Goal: Information Seeking & Learning: Learn about a topic

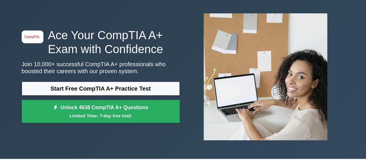
scroll to position [29, 0]
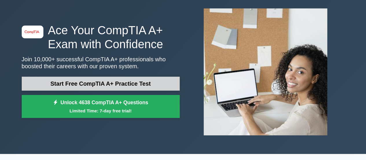
click at [80, 85] on link "Start Free CompTIA A+ Practice Test" at bounding box center [101, 83] width 158 height 14
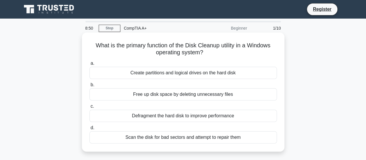
click at [167, 73] on div "Create partitions and logical drives on the hard disk" at bounding box center [183, 73] width 188 height 12
click at [89, 65] on input "a. Create partitions and logical drives on the hard disk" at bounding box center [89, 63] width 0 height 4
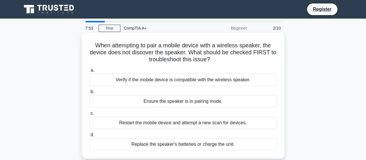
click at [167, 81] on div "Verify if the mobile device is compatible with the wireless speaker." at bounding box center [183, 80] width 188 height 12
click at [89, 72] on input "a. Verify if the mobile device is compatible with the wireless speaker." at bounding box center [89, 70] width 0 height 4
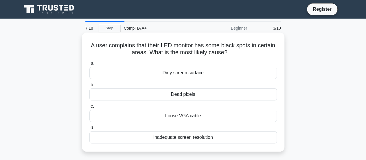
click at [182, 117] on div "Loose VGA cable" at bounding box center [183, 115] width 188 height 12
click at [89, 108] on input "c. Loose VGA cable" at bounding box center [89, 106] width 0 height 4
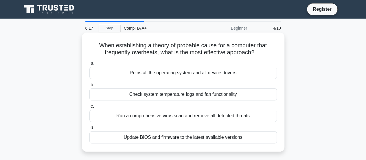
click at [173, 115] on div "Run a comprehensive virus scan and remove all detected threats" at bounding box center [183, 115] width 188 height 12
click at [89, 108] on input "c. Run a comprehensive virus scan and remove all detected threats" at bounding box center [89, 106] width 0 height 4
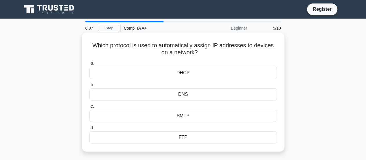
click at [179, 72] on div "DHCP" at bounding box center [183, 73] width 188 height 12
click at [89, 65] on input "a. DHCP" at bounding box center [89, 63] width 0 height 4
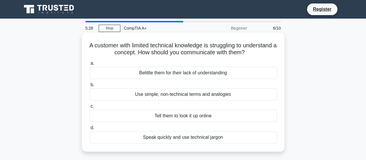
click at [187, 94] on div "Use simple, non-technical terms and analogies" at bounding box center [183, 94] width 188 height 12
click at [89, 87] on input "b. Use simple, non-technical terms and analogies" at bounding box center [89, 85] width 0 height 4
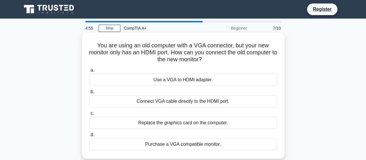
click at [166, 81] on div "Use a VGA to HDMI adapter." at bounding box center [183, 80] width 188 height 12
click at [89, 72] on input "a. Use a VGA to HDMI adapter." at bounding box center [89, 70] width 0 height 4
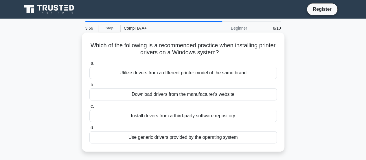
click at [160, 73] on div "Utilize drivers from a different printer model of the same brand" at bounding box center [183, 73] width 188 height 12
click at [89, 65] on input "a. Utilize drivers from a different printer model of the same brand" at bounding box center [89, 63] width 0 height 4
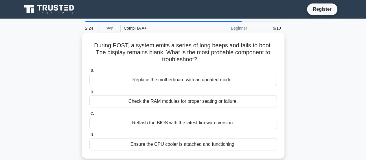
click at [160, 124] on div "Reflash the BIOS with the latest firmware version." at bounding box center [183, 122] width 188 height 12
click at [89, 115] on input "c. Reflash the BIOS with the latest firmware version." at bounding box center [89, 113] width 0 height 4
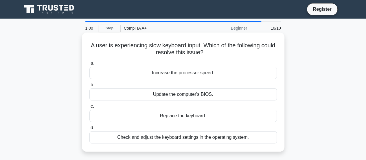
click at [191, 138] on div "Check and adjust the keyboard settings in the operating system." at bounding box center [183, 137] width 188 height 12
click at [89, 129] on input "d. Check and adjust the keyboard settings in the operating system." at bounding box center [89, 128] width 0 height 4
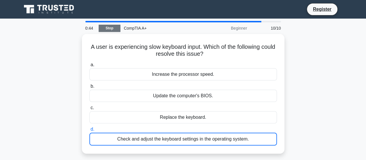
click at [111, 28] on link "Stop" at bounding box center [110, 28] width 22 height 7
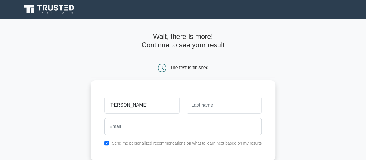
type input "[PERSON_NAME]"
click at [203, 109] on input "text" at bounding box center [224, 104] width 75 height 17
type input "Alizada"
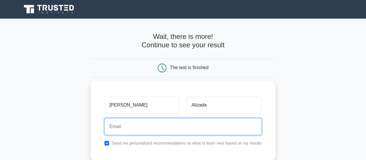
click at [144, 127] on input "email" at bounding box center [183, 126] width 157 height 17
type input "joinabuzar2010@gmail.com"
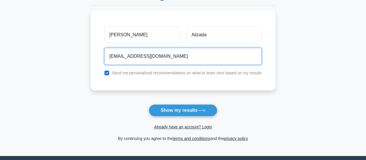
scroll to position [76, 0]
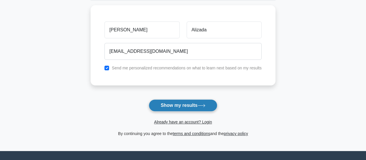
click at [172, 104] on button "Show my results" at bounding box center [183, 105] width 68 height 12
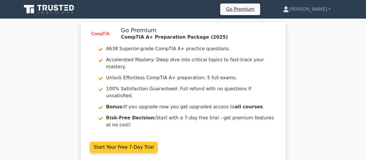
click at [158, 141] on link "Start Your Free 7-Day Trial" at bounding box center [124, 146] width 68 height 11
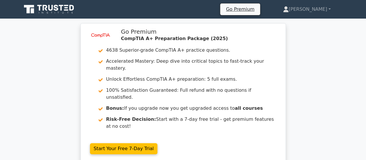
click at [309, 47] on div "image/svg+xml Go Premium CompTIA A+ Preparation Package (2025) 4638 Superior-gr…" at bounding box center [183, 96] width 366 height 147
click at [50, 97] on div "image/svg+xml Go Premium CompTIA A+ Preparation Package (2025) 4638 Superior-gr…" at bounding box center [183, 96] width 366 height 147
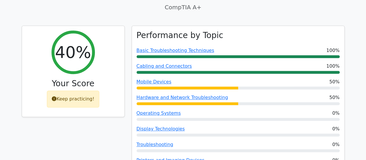
scroll to position [207, 0]
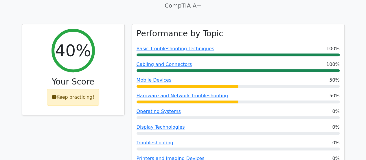
click at [94, 112] on div "40% Your Score Keep practicing!" at bounding box center [73, 103] width 110 height 159
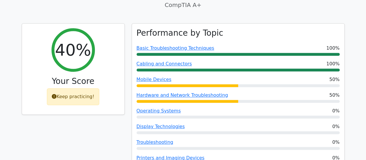
scroll to position [198, 0]
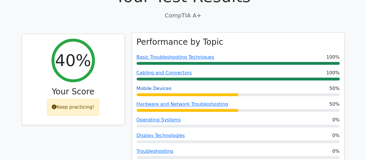
click at [152, 85] on link "Mobile Devices" at bounding box center [154, 88] width 35 height 6
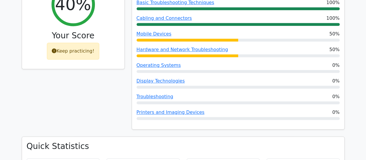
scroll to position [252, 0]
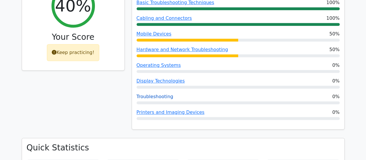
click at [156, 94] on link "Troubleshooting" at bounding box center [155, 97] width 37 height 6
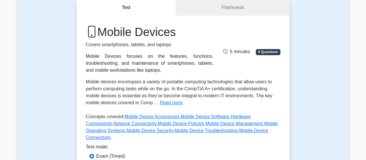
scroll to position [63, 0]
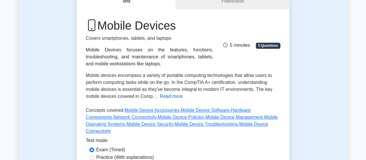
click at [170, 96] on button "Read more" at bounding box center [171, 96] width 23 height 7
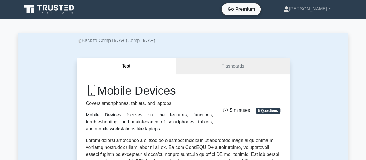
scroll to position [8, 0]
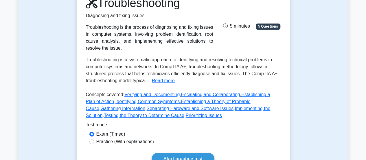
scroll to position [88, 0]
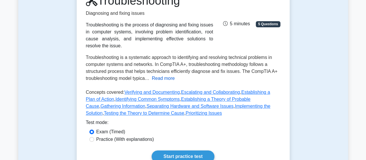
click at [164, 75] on button "Read more" at bounding box center [163, 78] width 23 height 7
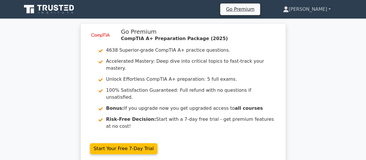
click at [326, 8] on link "[PERSON_NAME]" at bounding box center [307, 9] width 76 height 12
click at [303, 23] on link "Profile" at bounding box center [293, 22] width 46 height 9
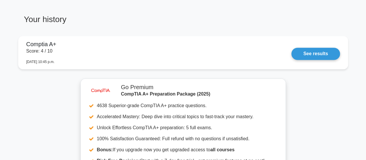
scroll to position [467, 0]
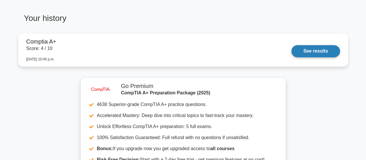
click at [292, 47] on link "See results" at bounding box center [316, 51] width 48 height 12
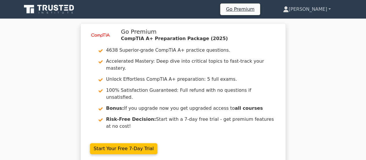
click at [328, 9] on link "[PERSON_NAME]" at bounding box center [307, 9] width 76 height 12
click at [295, 25] on link "Profile" at bounding box center [293, 22] width 46 height 9
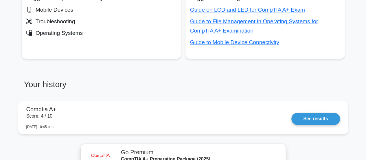
scroll to position [397, 0]
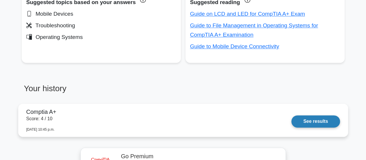
click at [304, 121] on link "See results" at bounding box center [316, 121] width 48 height 12
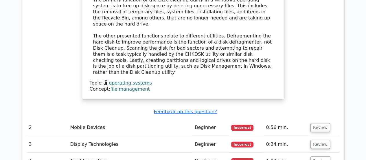
scroll to position [648, 0]
click at [319, 123] on button "Review" at bounding box center [321, 127] width 20 height 9
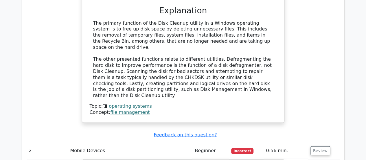
scroll to position [636, 0]
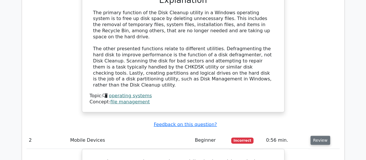
click at [316, 136] on button "Review" at bounding box center [321, 140] width 20 height 9
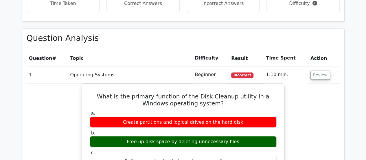
scroll to position [440, 0]
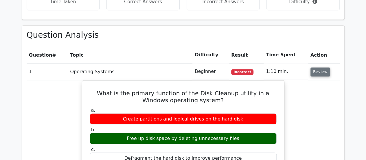
click at [318, 67] on button "Review" at bounding box center [321, 71] width 20 height 9
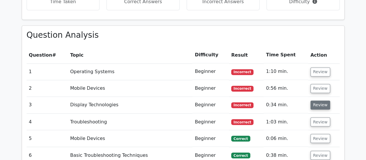
click at [319, 100] on button "Review" at bounding box center [321, 104] width 20 height 9
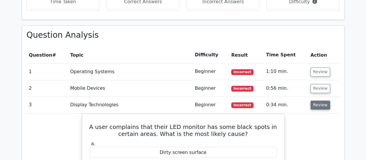
click at [318, 100] on button "Review" at bounding box center [321, 104] width 20 height 9
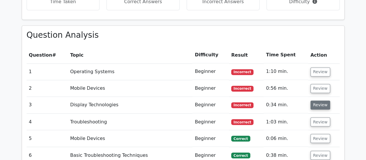
click at [318, 100] on button "Review" at bounding box center [321, 104] width 20 height 9
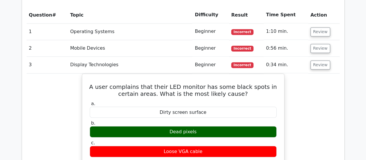
scroll to position [473, 0]
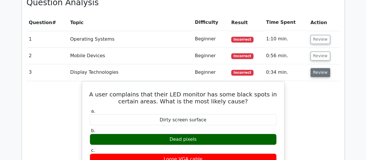
click at [319, 68] on button "Review" at bounding box center [321, 72] width 20 height 9
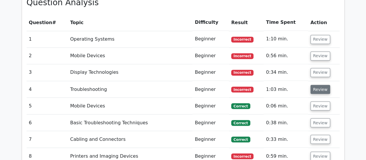
click at [317, 85] on button "Review" at bounding box center [321, 89] width 20 height 9
click at [319, 85] on button "Review" at bounding box center [321, 89] width 20 height 9
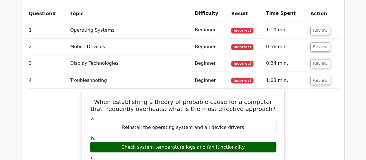
scroll to position [485, 0]
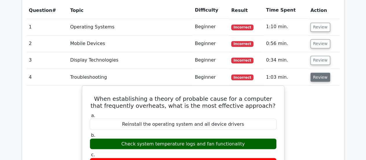
click at [324, 72] on button "Review" at bounding box center [321, 76] width 20 height 9
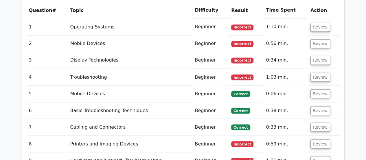
click at [320, 85] on td "Review" at bounding box center [324, 93] width 32 height 17
click at [318, 89] on button "Review" at bounding box center [321, 93] width 20 height 9
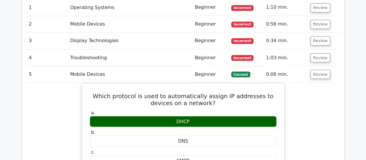
scroll to position [501, 0]
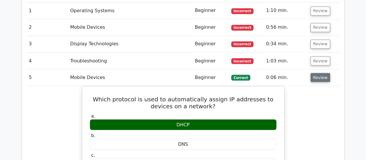
click at [321, 73] on button "Review" at bounding box center [321, 77] width 20 height 9
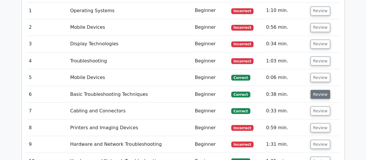
click at [320, 89] on button "Review" at bounding box center [321, 93] width 20 height 9
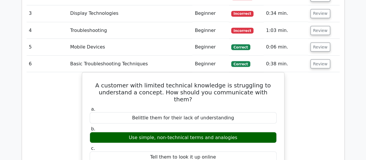
scroll to position [534, 0]
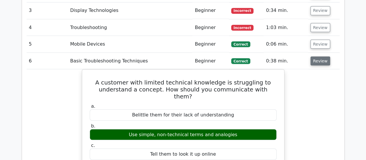
click at [317, 56] on button "Review" at bounding box center [321, 60] width 20 height 9
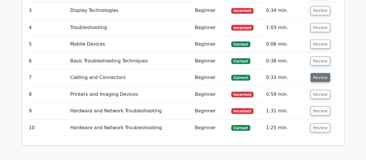
click at [319, 73] on button "Review" at bounding box center [321, 77] width 20 height 9
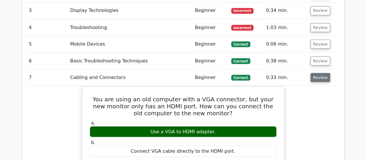
click at [321, 73] on button "Review" at bounding box center [321, 77] width 20 height 9
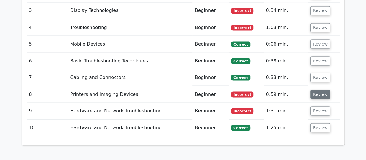
click at [320, 89] on button "Review" at bounding box center [321, 93] width 20 height 9
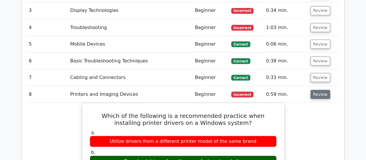
click at [320, 89] on button "Review" at bounding box center [321, 93] width 20 height 9
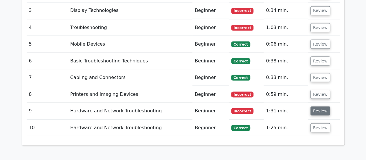
click at [320, 106] on button "Review" at bounding box center [321, 110] width 20 height 9
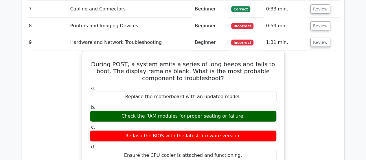
scroll to position [602, 0]
click at [322, 38] on button "Review" at bounding box center [321, 42] width 20 height 9
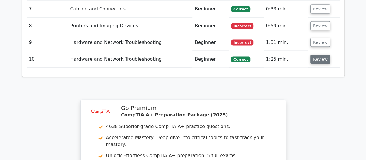
click at [318, 55] on button "Review" at bounding box center [321, 59] width 20 height 9
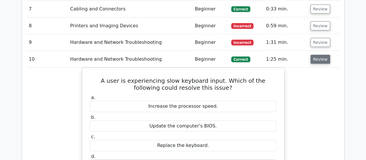
click at [321, 55] on button "Review" at bounding box center [321, 59] width 20 height 9
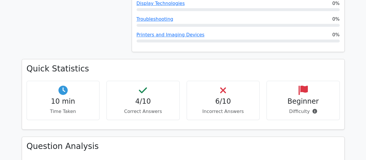
scroll to position [332, 0]
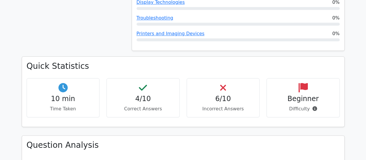
click at [302, 82] on div "Beginner Difficulty" at bounding box center [303, 97] width 73 height 39
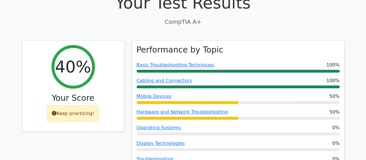
scroll to position [0, 0]
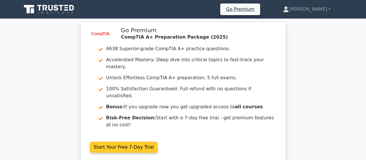
click at [109, 141] on link "Start Your Free 7-Day Trial" at bounding box center [124, 146] width 68 height 11
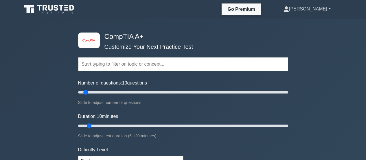
click at [328, 10] on link "[PERSON_NAME]" at bounding box center [307, 9] width 75 height 12
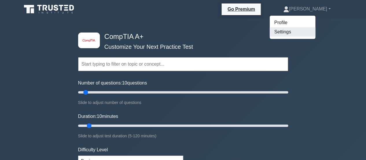
click at [305, 32] on link "Settings" at bounding box center [293, 31] width 46 height 9
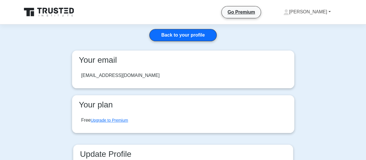
click at [330, 13] on link "[PERSON_NAME]" at bounding box center [307, 12] width 75 height 12
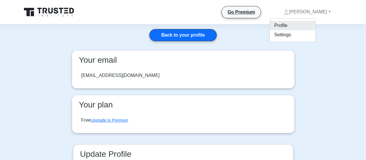
click at [298, 27] on link "Profile" at bounding box center [293, 25] width 46 height 9
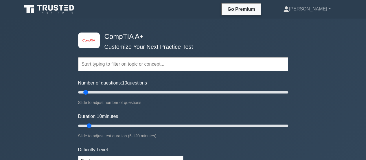
click at [123, 62] on input "text" at bounding box center [183, 64] width 210 height 14
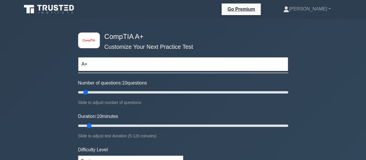
type input "A+"
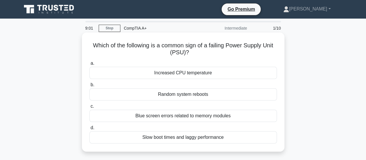
click at [186, 95] on div "Random system reboots" at bounding box center [183, 94] width 188 height 12
click at [89, 87] on input "b. Random system reboots" at bounding box center [89, 85] width 0 height 4
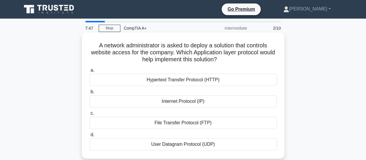
click at [175, 144] on div "User Datagram Protocol (UDP)" at bounding box center [183, 144] width 188 height 12
click at [89, 136] on input "d. User Datagram Protocol (UDP)" at bounding box center [89, 135] width 0 height 4
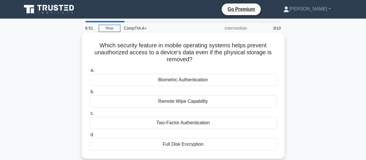
click at [180, 79] on div "Biometric Authentication" at bounding box center [183, 80] width 188 height 12
click at [89, 72] on input "a. Biometric Authentication" at bounding box center [89, 70] width 0 height 4
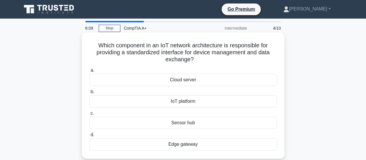
click at [183, 103] on div "IoT platform" at bounding box center [183, 101] width 188 height 12
click at [89, 94] on input "b. IoT platform" at bounding box center [89, 92] width 0 height 4
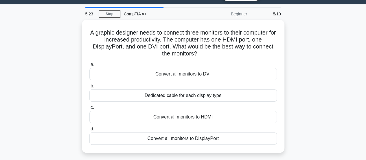
scroll to position [14, 0]
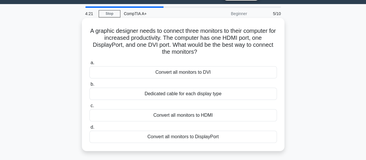
click at [188, 115] on div "Convert all monitors to HDMI" at bounding box center [183, 115] width 188 height 12
click at [89, 107] on input "c. Convert all monitors to HDMI" at bounding box center [89, 106] width 0 height 4
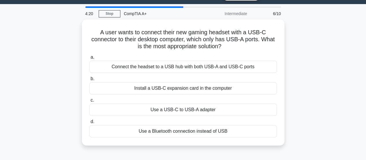
scroll to position [0, 0]
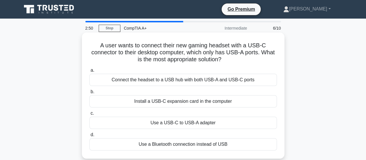
click at [165, 101] on div "Install a USB-C expansion card in the computer" at bounding box center [183, 101] width 188 height 12
click at [89, 94] on input "b. Install a USB-C expansion card in the computer" at bounding box center [89, 92] width 0 height 4
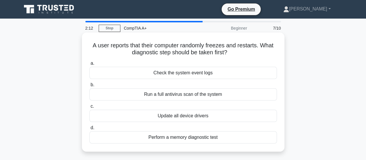
click at [172, 138] on div "Perform a memory diagnostic test" at bounding box center [183, 137] width 188 height 12
click at [89, 129] on input "d. Perform a memory diagnostic test" at bounding box center [89, 128] width 0 height 4
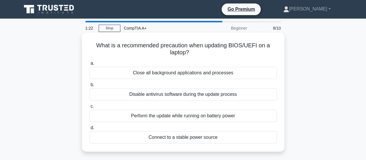
click at [169, 138] on div "Connect to a stable power source" at bounding box center [183, 137] width 188 height 12
click at [89, 129] on input "d. Connect to a stable power source" at bounding box center [89, 128] width 0 height 4
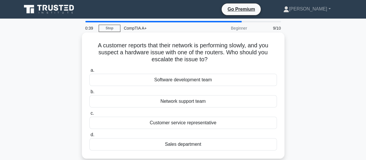
click at [167, 101] on div "Network support team" at bounding box center [183, 101] width 188 height 12
click at [89, 94] on input "b. Network support team" at bounding box center [89, 92] width 0 height 4
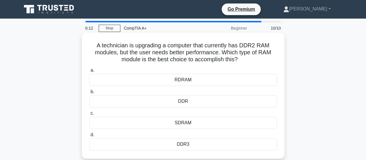
click at [167, 78] on div "RDRAM" at bounding box center [183, 80] width 188 height 12
click at [89, 72] on input "a. RDRAM" at bounding box center [89, 70] width 0 height 4
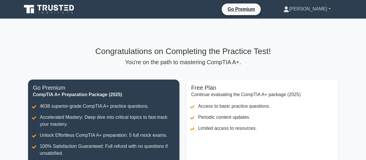
click at [321, 10] on link "[PERSON_NAME]" at bounding box center [307, 9] width 75 height 12
click at [305, 23] on link "Profile" at bounding box center [293, 22] width 46 height 9
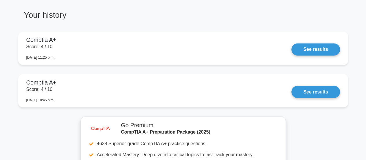
scroll to position [469, 0]
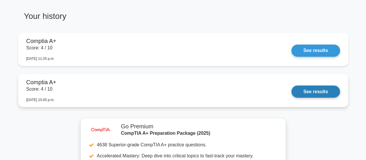
click at [308, 89] on link "See results" at bounding box center [316, 91] width 48 height 12
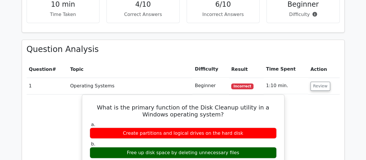
scroll to position [429, 0]
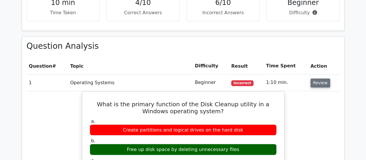
click at [315, 78] on button "Review" at bounding box center [321, 82] width 20 height 9
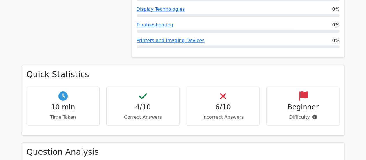
scroll to position [0, 0]
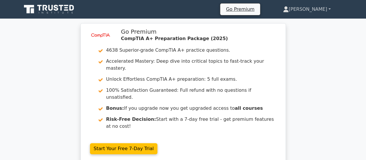
click at [327, 8] on link "[PERSON_NAME]" at bounding box center [307, 9] width 76 height 12
click at [305, 24] on link "Profile" at bounding box center [293, 22] width 46 height 9
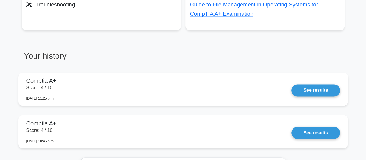
scroll to position [439, 0]
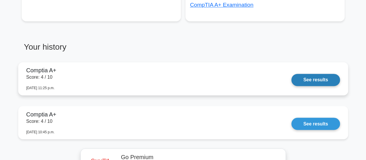
click at [324, 81] on link "See results" at bounding box center [316, 80] width 48 height 12
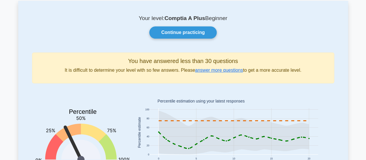
scroll to position [0, 0]
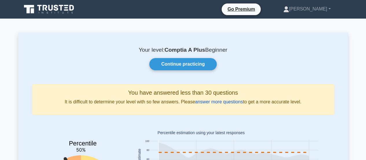
click at [224, 102] on link "answer more questions" at bounding box center [219, 101] width 48 height 5
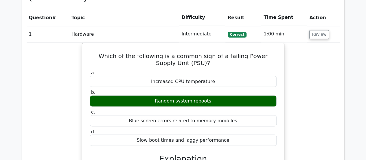
scroll to position [474, 0]
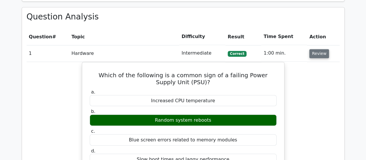
click at [318, 49] on button "Review" at bounding box center [320, 53] width 20 height 9
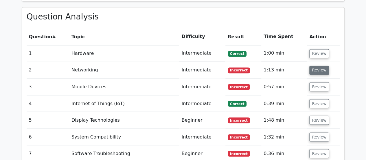
click at [318, 65] on button "Review" at bounding box center [320, 69] width 20 height 9
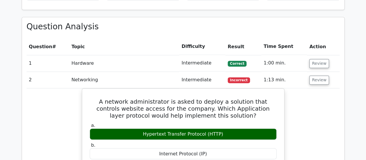
scroll to position [467, 0]
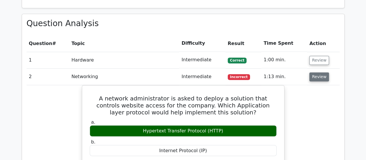
click at [320, 72] on button "Review" at bounding box center [320, 76] width 20 height 9
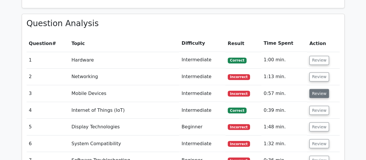
click at [317, 89] on button "Review" at bounding box center [320, 93] width 20 height 9
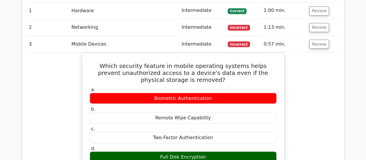
scroll to position [510, 0]
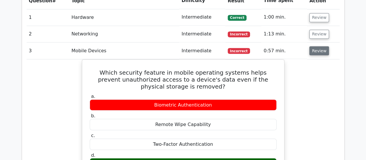
click at [323, 46] on button "Review" at bounding box center [320, 50] width 20 height 9
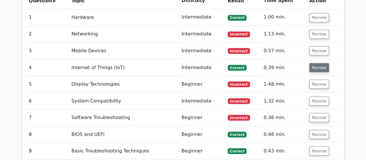
click at [321, 63] on button "Review" at bounding box center [320, 67] width 20 height 9
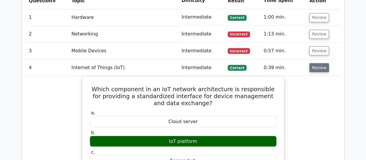
click at [317, 63] on button "Review" at bounding box center [320, 67] width 20 height 9
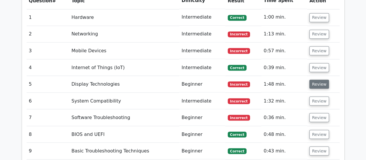
click at [321, 79] on button "Review" at bounding box center [320, 83] width 20 height 9
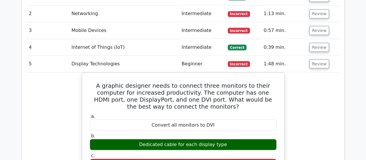
scroll to position [533, 0]
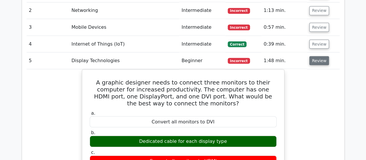
click at [319, 56] on button "Review" at bounding box center [320, 60] width 20 height 9
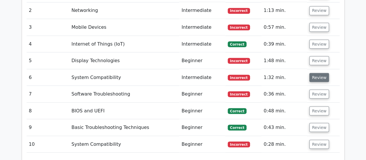
click at [318, 73] on button "Review" at bounding box center [320, 77] width 20 height 9
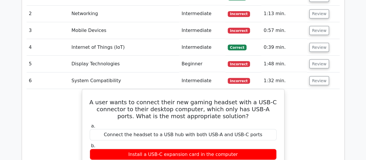
scroll to position [536, 0]
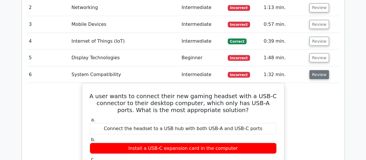
click at [317, 70] on button "Review" at bounding box center [320, 74] width 20 height 9
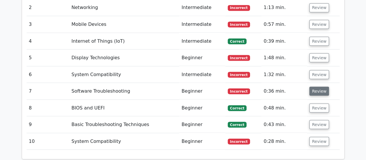
click at [314, 86] on button "Review" at bounding box center [320, 90] width 20 height 9
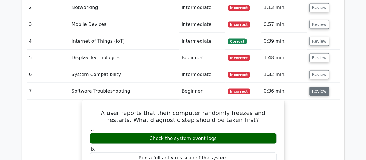
click at [317, 86] on button "Review" at bounding box center [320, 90] width 20 height 9
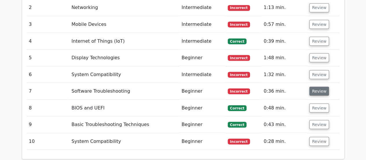
click at [317, 86] on button "Review" at bounding box center [320, 90] width 20 height 9
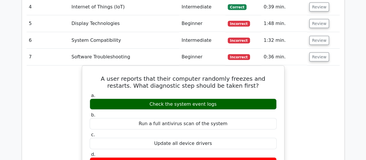
scroll to position [570, 0]
click at [317, 52] on button "Review" at bounding box center [320, 56] width 20 height 9
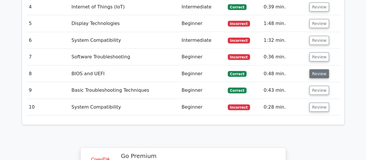
click at [315, 69] on button "Review" at bounding box center [320, 73] width 20 height 9
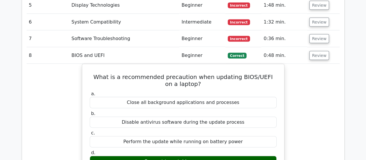
scroll to position [589, 0]
click at [316, 51] on button "Review" at bounding box center [320, 55] width 20 height 9
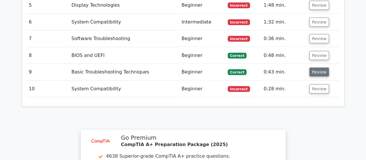
click at [317, 67] on button "Review" at bounding box center [320, 71] width 20 height 9
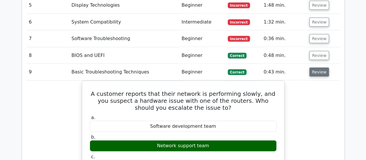
click at [321, 67] on button "Review" at bounding box center [320, 71] width 20 height 9
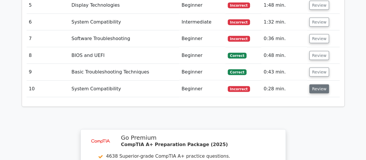
click at [322, 84] on button "Review" at bounding box center [320, 88] width 20 height 9
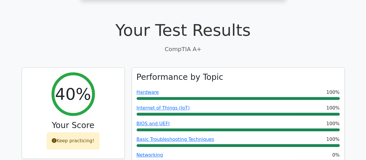
scroll to position [150, 0]
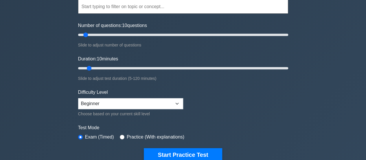
scroll to position [83, 0]
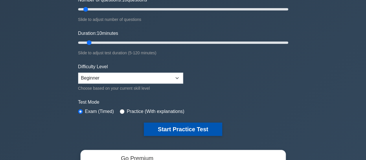
click at [178, 130] on button "Start Practice Test" at bounding box center [183, 128] width 78 height 13
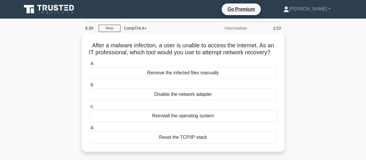
click at [176, 143] on div "Reset the TCP/IP stack" at bounding box center [183, 137] width 188 height 12
click at [89, 129] on input "d. Reset the TCP/IP stack" at bounding box center [89, 128] width 0 height 4
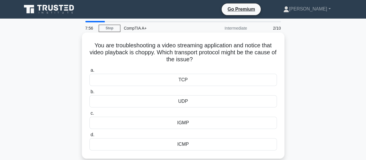
click at [184, 103] on div "UDP" at bounding box center [183, 101] width 188 height 12
click at [89, 94] on input "b. UDP" at bounding box center [89, 92] width 0 height 4
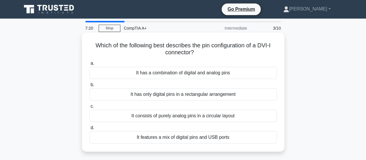
click at [174, 138] on div "It features a mix of digital pins and USB ports" at bounding box center [183, 137] width 188 height 12
click at [89, 129] on input "d. It features a mix of digital pins and USB ports" at bounding box center [89, 128] width 0 height 4
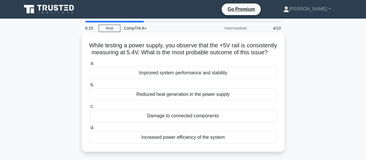
click at [186, 100] on div "Reduced heat generation in the power supply" at bounding box center [183, 94] width 188 height 12
click at [89, 87] on input "b. Reduced heat generation in the power supply" at bounding box center [89, 85] width 0 height 4
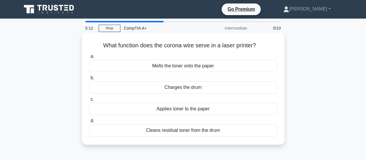
click at [186, 131] on div "Cleans residual toner from the drum" at bounding box center [183, 130] width 188 height 12
click at [89, 123] on input "d. Cleans residual toner from the drum" at bounding box center [89, 121] width 0 height 4
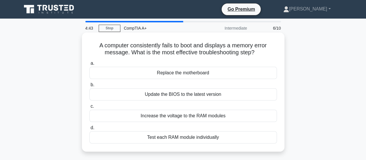
click at [155, 138] on div "Test each RAM module individually" at bounding box center [183, 137] width 188 height 12
click at [89, 129] on input "d. Test each RAM module individually" at bounding box center [89, 128] width 0 height 4
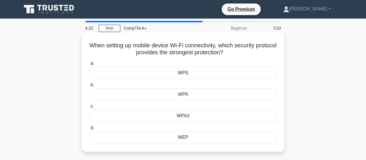
click at [176, 116] on div "WPA3" at bounding box center [183, 115] width 188 height 12
click at [89, 108] on input "c. WPA3" at bounding box center [89, 106] width 0 height 4
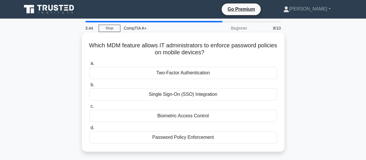
click at [192, 138] on div "Password Policy Enforcement" at bounding box center [183, 137] width 188 height 12
click at [89, 129] on input "d. Password Policy Enforcement" at bounding box center [89, 128] width 0 height 4
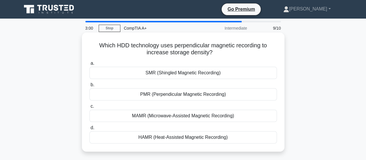
click at [198, 116] on div "MAMR (Microwave-Assisted Magnetic Recording)" at bounding box center [183, 115] width 188 height 12
click at [89, 108] on input "c. MAMR (Microwave-Assisted Magnetic Recording)" at bounding box center [89, 106] width 0 height 4
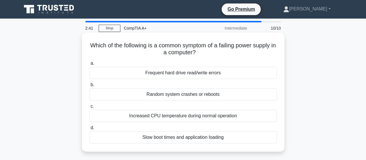
click at [175, 97] on div "Random system crashes or reboots" at bounding box center [183, 94] width 188 height 12
click at [89, 87] on input "b. Random system crashes or reboots" at bounding box center [89, 85] width 0 height 4
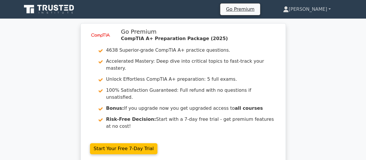
click at [328, 10] on link "[PERSON_NAME]" at bounding box center [307, 9] width 76 height 12
click at [313, 23] on link "Profile" at bounding box center [293, 22] width 46 height 9
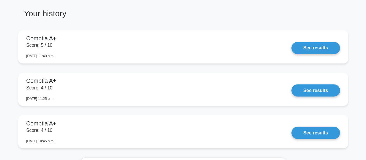
scroll to position [443, 0]
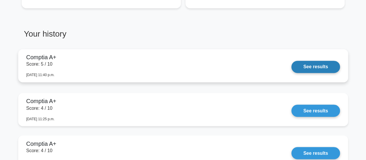
click at [310, 68] on link "See results" at bounding box center [316, 67] width 48 height 12
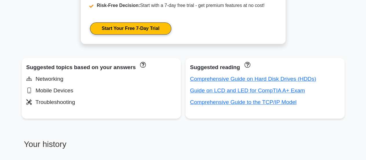
scroll to position [302, 0]
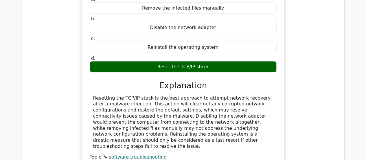
scroll to position [562, 0]
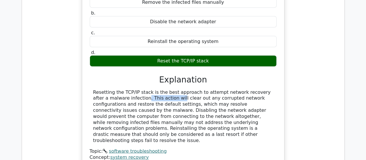
drag, startPoint x: 94, startPoint y: 67, endPoint x: 129, endPoint y: 66, distance: 35.4
click at [129, 89] on div "Resetting the TCP/IP stack is the best approach to attempt network recovery aft…" at bounding box center [183, 116] width 180 height 54
copy div "malware infection"
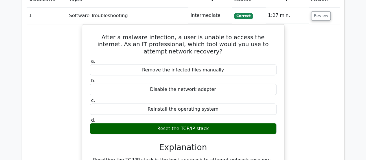
scroll to position [410, 0]
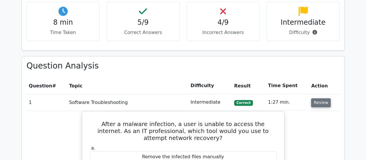
click at [320, 98] on button "Review" at bounding box center [321, 102] width 20 height 9
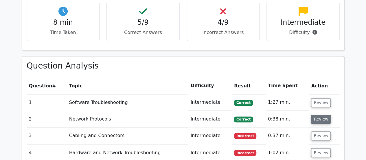
click at [319, 114] on button "Review" at bounding box center [321, 118] width 20 height 9
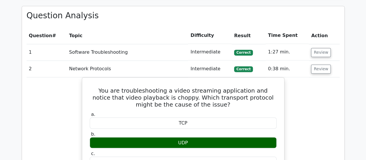
scroll to position [413, 0]
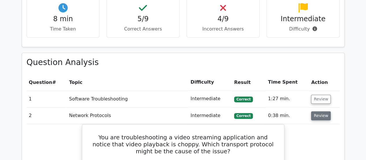
click at [322, 111] on button "Review" at bounding box center [321, 115] width 20 height 9
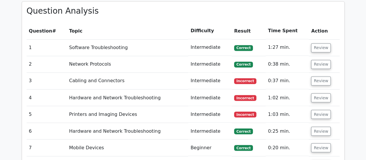
scroll to position [465, 0]
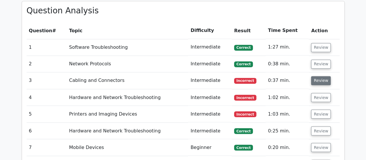
click at [320, 76] on button "Review" at bounding box center [321, 80] width 20 height 9
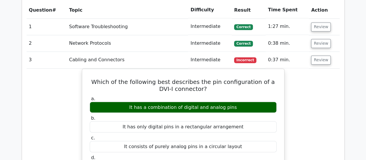
scroll to position [488, 0]
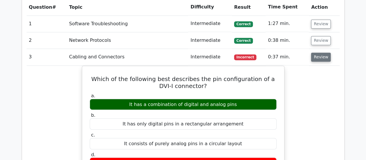
click at [316, 52] on button "Review" at bounding box center [321, 56] width 20 height 9
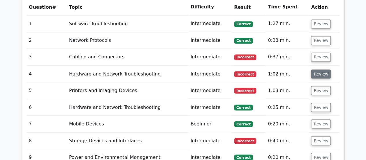
click at [315, 69] on button "Review" at bounding box center [321, 73] width 20 height 9
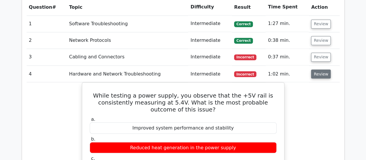
click at [316, 69] on button "Review" at bounding box center [321, 73] width 20 height 9
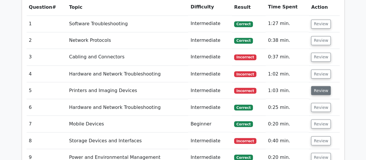
click at [317, 86] on button "Review" at bounding box center [321, 90] width 20 height 9
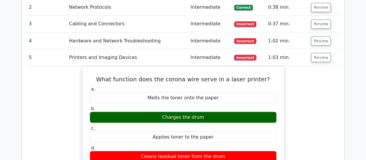
scroll to position [524, 0]
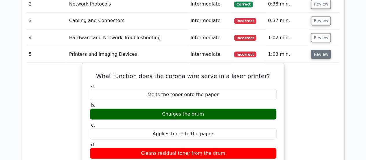
click at [316, 50] on button "Review" at bounding box center [321, 54] width 20 height 9
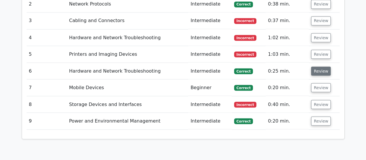
click at [319, 66] on button "Review" at bounding box center [321, 70] width 20 height 9
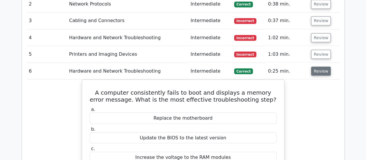
click at [314, 66] on button "Review" at bounding box center [321, 70] width 20 height 9
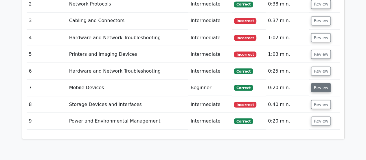
click at [315, 83] on button "Review" at bounding box center [321, 87] width 20 height 9
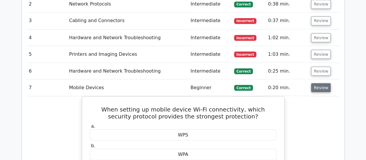
click at [319, 83] on button "Review" at bounding box center [321, 87] width 20 height 9
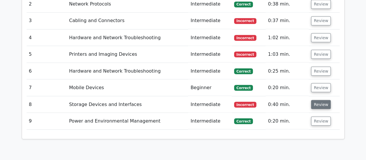
click at [319, 100] on button "Review" at bounding box center [321, 104] width 20 height 9
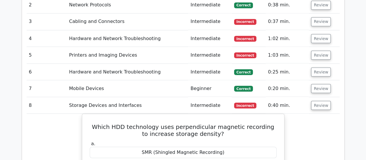
scroll to position [513, 0]
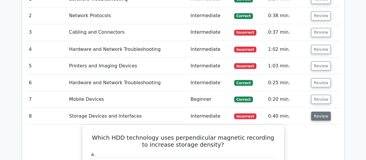
click at [319, 111] on button "Review" at bounding box center [321, 115] width 20 height 9
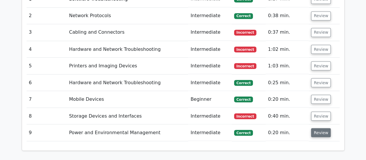
click at [321, 128] on button "Review" at bounding box center [321, 132] width 20 height 9
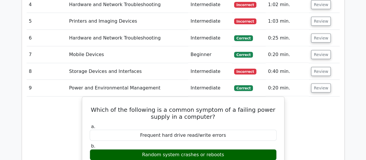
scroll to position [557, 0]
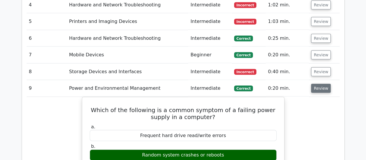
click at [316, 84] on button "Review" at bounding box center [321, 88] width 20 height 9
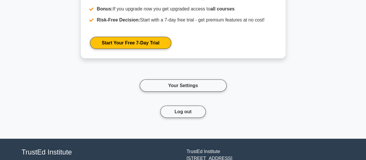
scroll to position [607, 0]
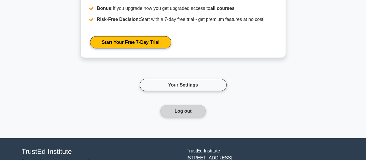
click at [180, 107] on button "Log out" at bounding box center [182, 111] width 45 height 12
